Goal: Transaction & Acquisition: Purchase product/service

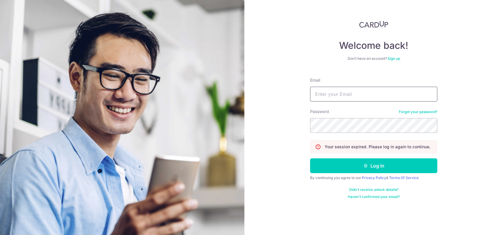
click at [383, 96] on input "Email" at bounding box center [373, 94] width 127 height 15
type input "weili2chen@gmail.com"
click at [310, 158] on button "Log in" at bounding box center [373, 165] width 127 height 15
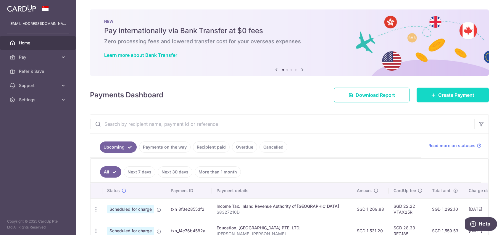
click at [446, 94] on span "Create Payment" at bounding box center [456, 94] width 36 height 7
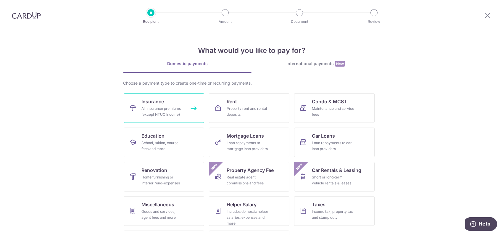
click at [162, 109] on div "All insurance premiums (except NTUC Income)" at bounding box center [163, 112] width 43 height 12
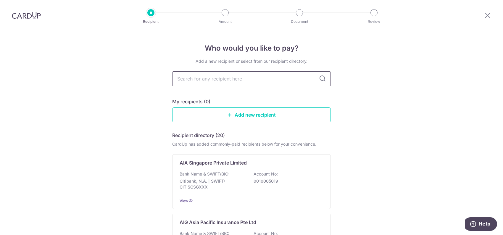
drag, startPoint x: 0, startPoint y: 0, endPoint x: 228, endPoint y: 78, distance: 241.2
click at [228, 78] on input "text" at bounding box center [251, 78] width 159 height 15
type input "manulife"
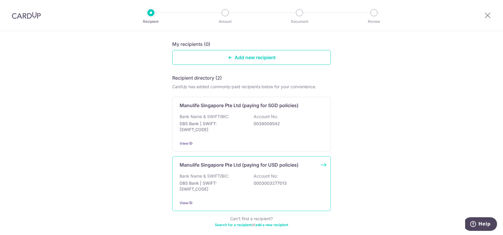
scroll to position [59, 0]
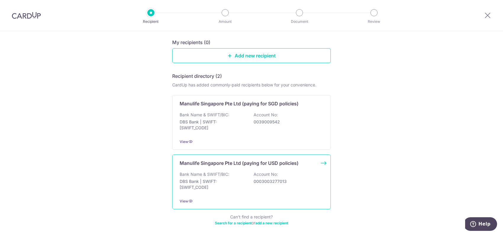
click at [278, 167] on div "Manulife Singapore Pte Ltd (paying for USD policies) Bank Name & SWIFT/BIC: DBS…" at bounding box center [251, 182] width 159 height 55
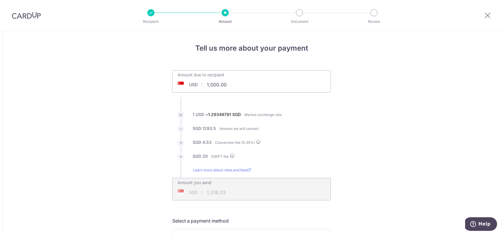
drag, startPoint x: 207, startPoint y: 86, endPoint x: 263, endPoint y: 85, distance: 56.6
click at [263, 85] on div "Amount due to recipient USD 1,000.00 1000" at bounding box center [251, 81] width 159 height 22
type input "1"
type input "2,500.00"
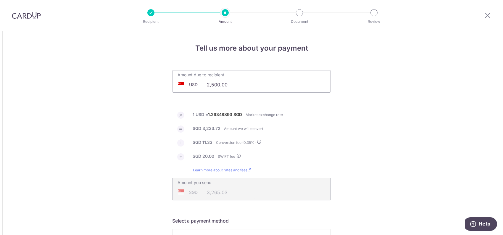
type input "3,265.03"
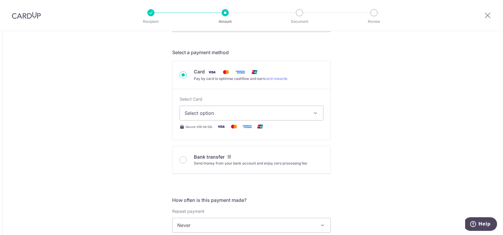
scroll to position [178, 0]
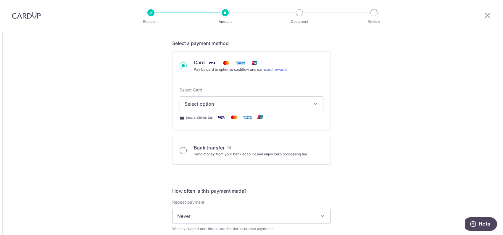
click at [184, 151] on input "Bank transfer Send money from your bank account and enjoy zero processing fee" at bounding box center [183, 150] width 7 height 7
radio input "true"
click at [180, 199] on label "Repeat payment" at bounding box center [188, 202] width 32 height 6
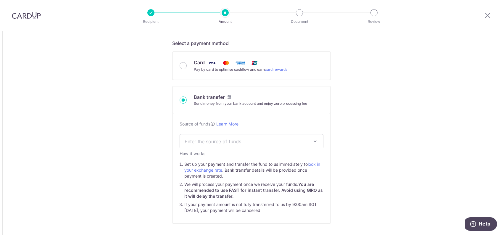
type input "2,500.00"
type input "3,260.01"
click at [307, 144] on span "Enter the source of funds" at bounding box center [247, 141] width 124 height 7
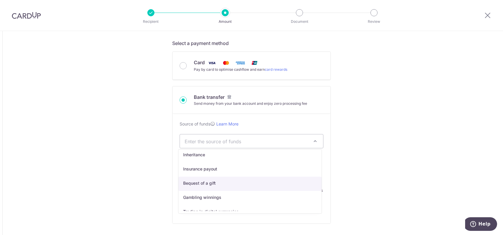
scroll to position [30, 0]
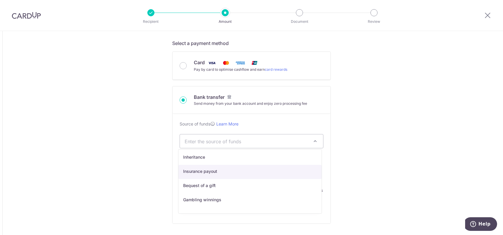
select select "4"
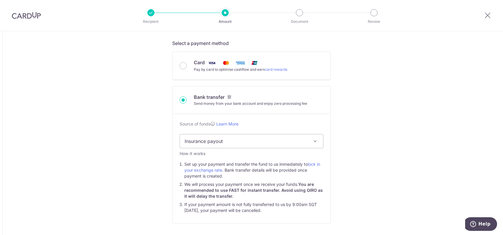
click at [383, 161] on div "Tell us more about your payment Amount due to recipient USD 2,500.00 2500 1 USD…" at bounding box center [251, 229] width 503 height 753
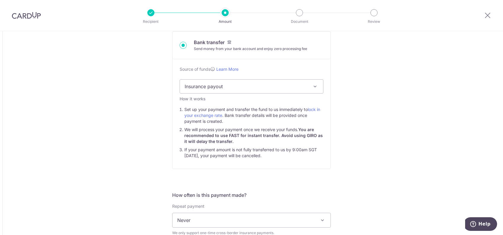
scroll to position [237, 0]
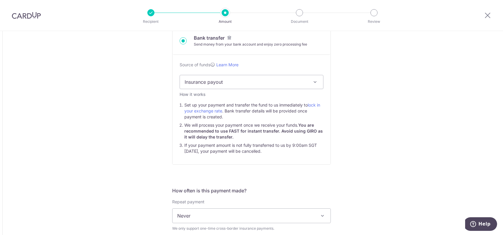
click at [352, 167] on div "Tell us more about your payment Amount due to recipient USD 2,500.00 2500 1 USD…" at bounding box center [251, 170] width 503 height 753
click at [398, 152] on div "Tell us more about your payment Amount due to recipient USD 2,500.00 2500 1 USD…" at bounding box center [251, 170] width 503 height 753
drag, startPoint x: 236, startPoint y: 105, endPoint x: 241, endPoint y: 110, distance: 6.7
click at [241, 110] on li "Set up your payment and transfer the fund to us immediately to lock in your exc…" at bounding box center [253, 111] width 139 height 18
click at [327, 121] on div "Source of funds Learn More Enter the source of funds Employment Investment Inhe…" at bounding box center [252, 110] width 158 height 110
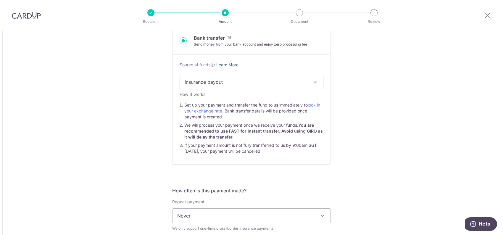
click at [226, 64] on link "Learn More" at bounding box center [227, 64] width 22 height 5
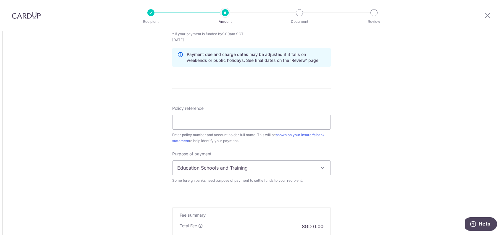
scroll to position [474, 0]
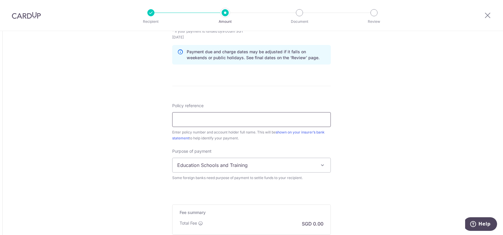
click at [234, 118] on input "Policy reference" at bounding box center [251, 119] width 159 height 15
paste input "2499650632"
type input "2499650632"
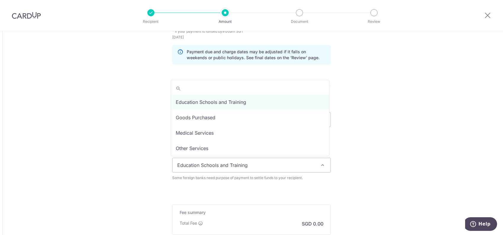
click at [294, 164] on span "Education Schools and Training" at bounding box center [252, 165] width 158 height 14
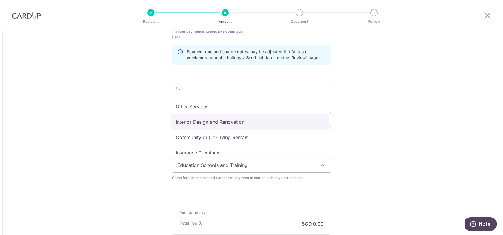
scroll to position [48, 0]
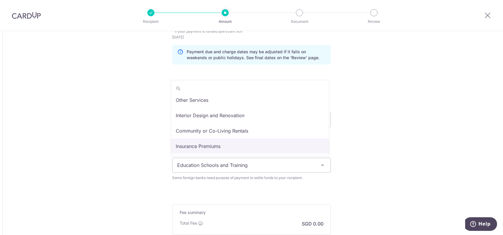
select select "Insurance Premiums"
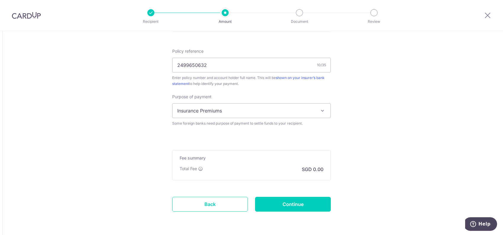
scroll to position [533, 0]
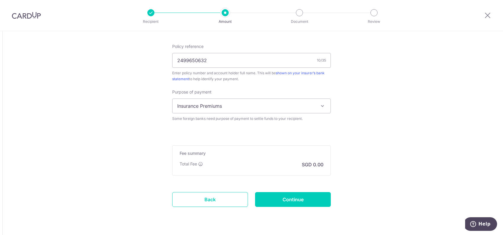
drag, startPoint x: 376, startPoint y: 118, endPoint x: 385, endPoint y: 123, distance: 10.6
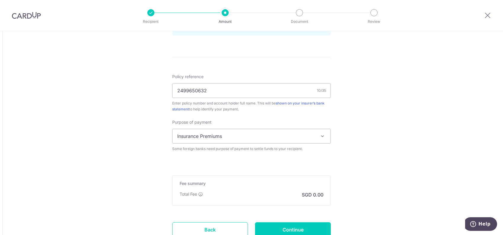
scroll to position [444, 0]
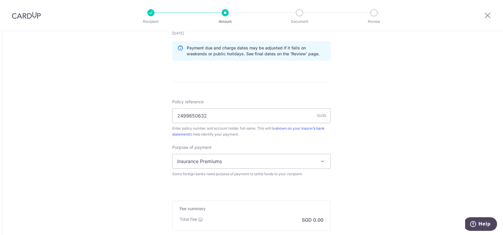
scroll to position [533, 0]
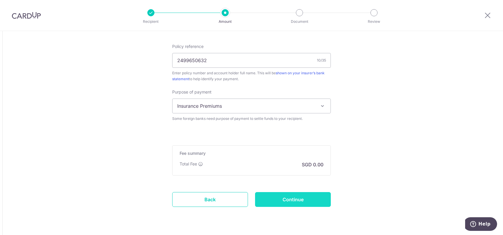
click at [309, 198] on input "Continue" at bounding box center [293, 199] width 76 height 15
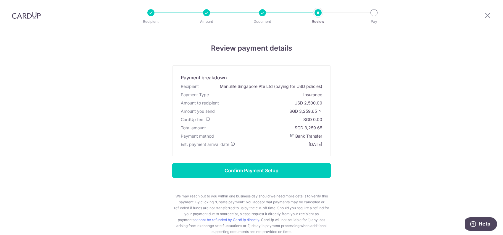
click at [320, 109] on icon at bounding box center [320, 111] width 4 height 4
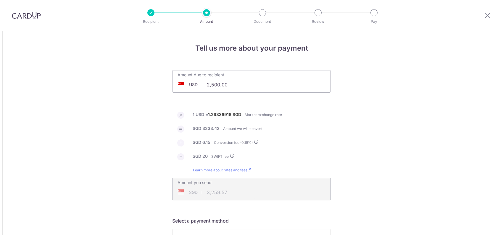
select select "Insurance Premiums"
drag, startPoint x: 376, startPoint y: 162, endPoint x: 379, endPoint y: 165, distance: 4.6
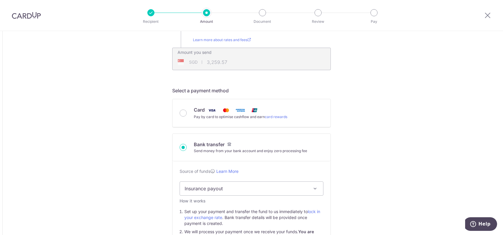
scroll to position [148, 0]
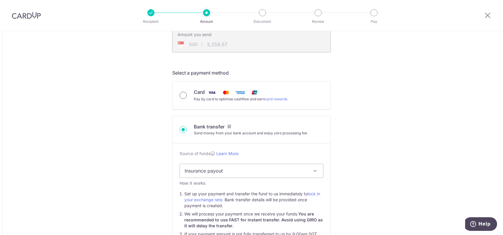
click at [184, 96] on input "Card Pay by card to optimise cashflow and earn card rewards" at bounding box center [183, 95] width 7 height 7
radio input "true"
type input "2,500.00"
type input "3,264.62"
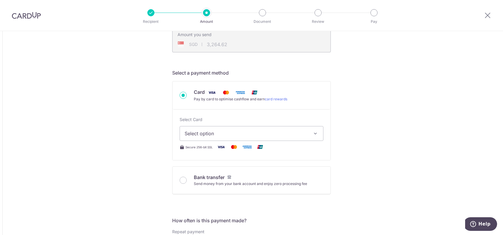
click at [299, 136] on span "Select option" at bounding box center [246, 133] width 123 height 7
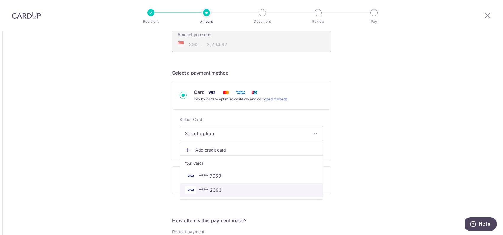
drag, startPoint x: 280, startPoint y: 189, endPoint x: 371, endPoint y: 183, distance: 91.4
click at [280, 189] on span "**** 2393" at bounding box center [252, 190] width 134 height 7
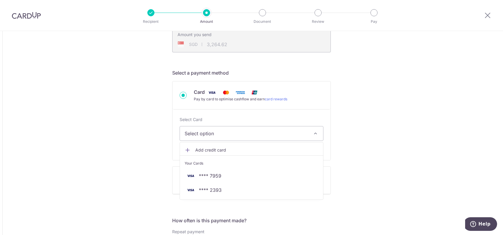
type input "2,500.00"
type input "3,264.59"
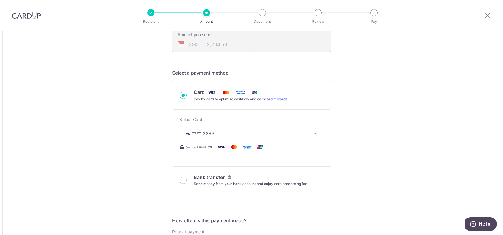
click at [371, 183] on div "Tell us more about your payment Amount due to recipient USD 2,500.00 2500 1 USD…" at bounding box center [251, 239] width 503 height 713
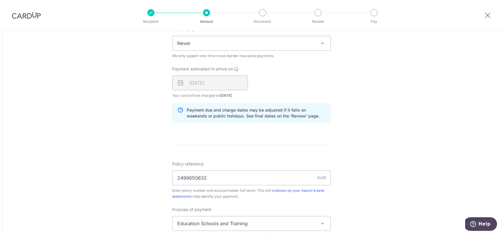
scroll to position [444, 0]
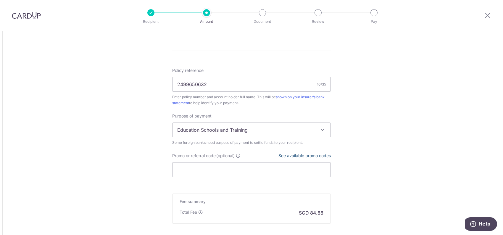
click at [314, 155] on link "See available promo codes" at bounding box center [305, 155] width 52 height 5
click at [233, 172] on input "Promo or referral code (optional)" at bounding box center [251, 169] width 159 height 15
paste input "GLOBE185"
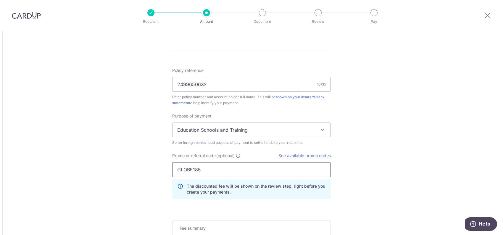
type input "GLOBE185"
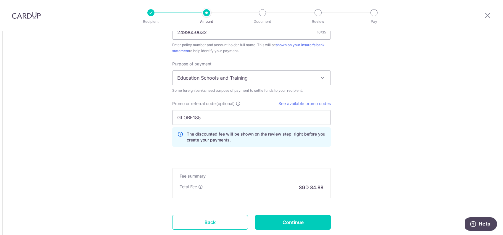
scroll to position [534, 0]
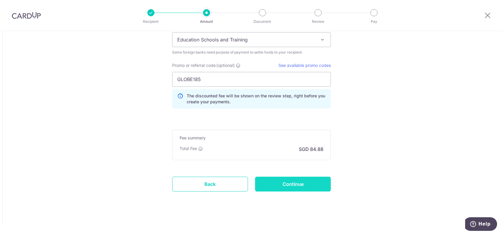
click at [314, 186] on input "Continue" at bounding box center [293, 184] width 76 height 15
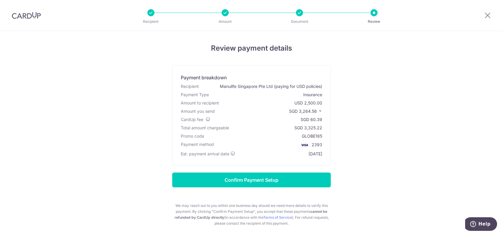
click at [318, 110] on icon at bounding box center [320, 111] width 4 height 4
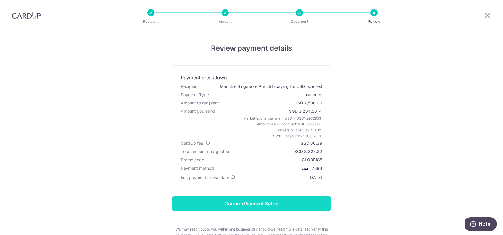
click at [285, 203] on input "Confirm Payment Setup" at bounding box center [251, 203] width 159 height 15
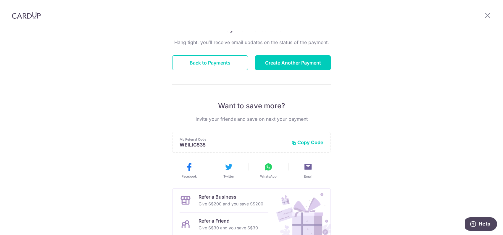
scroll to position [59, 0]
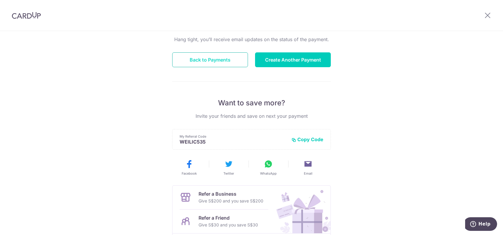
click at [210, 57] on button "Back to Payments" at bounding box center [210, 59] width 76 height 15
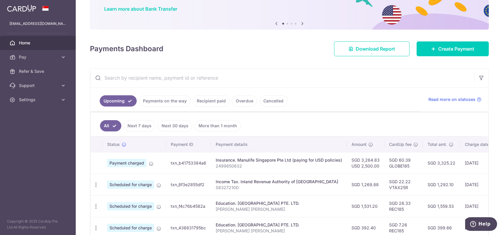
scroll to position [59, 0]
